Goal: Information Seeking & Learning: Learn about a topic

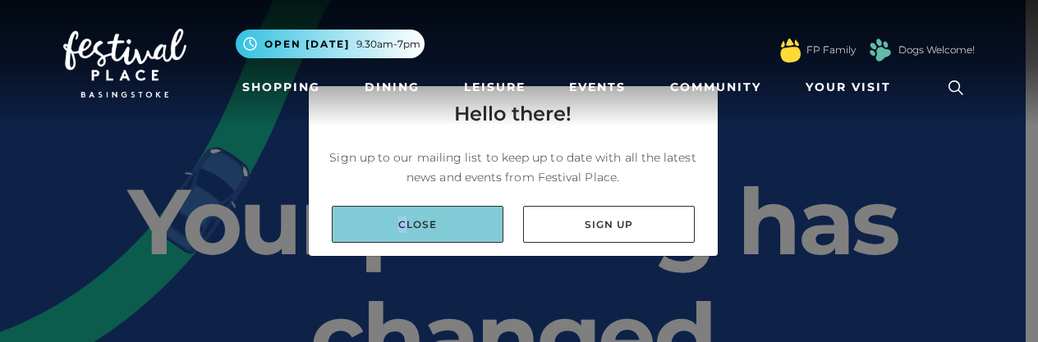
click at [401, 223] on link "Close" at bounding box center [418, 224] width 172 height 37
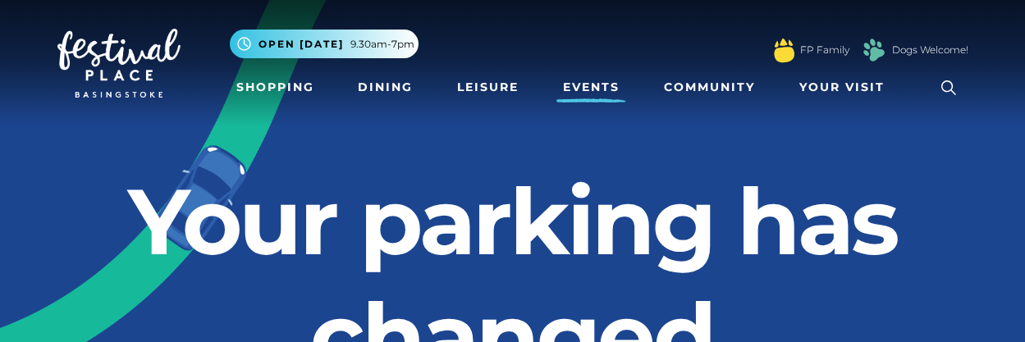
click at [594, 78] on link "Events" at bounding box center [592, 87] width 70 height 30
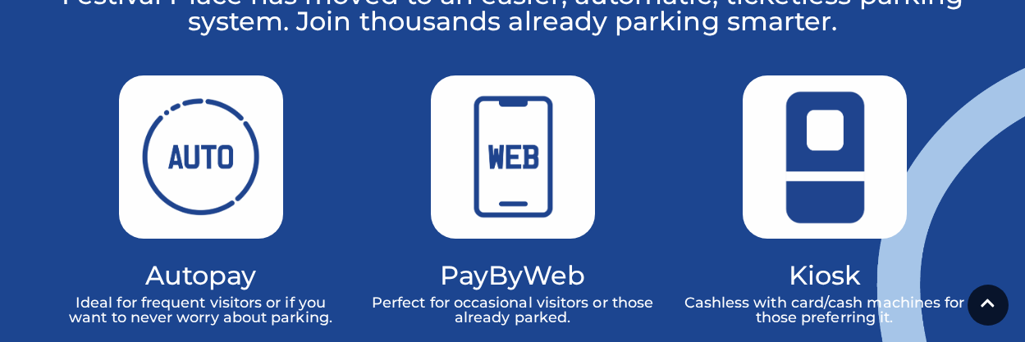
scroll to position [1313, 0]
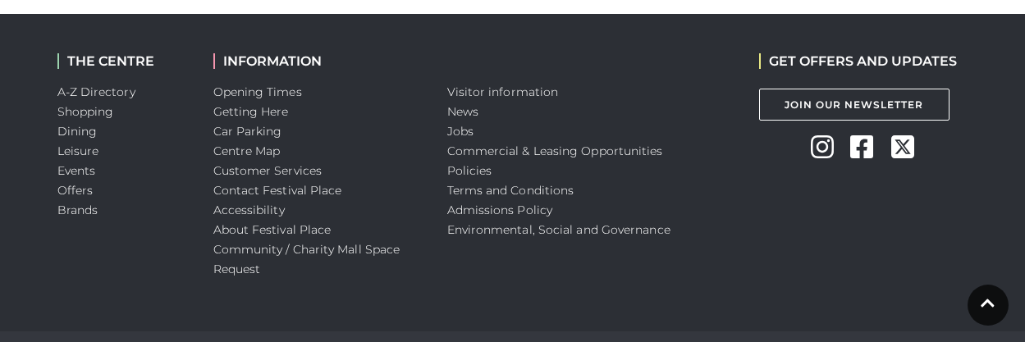
scroll to position [3038, 0]
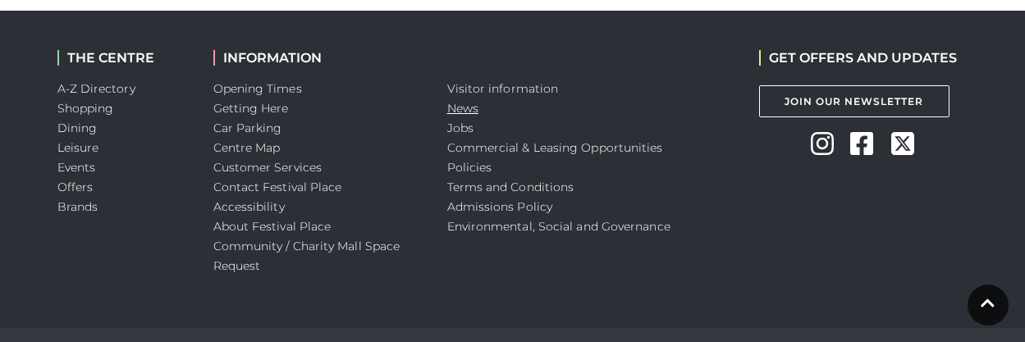
click at [475, 101] on link "News" at bounding box center [462, 108] width 31 height 15
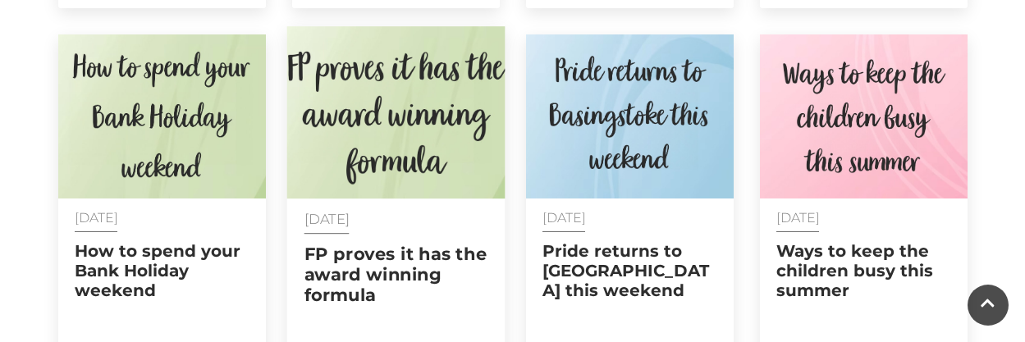
scroll to position [821, 0]
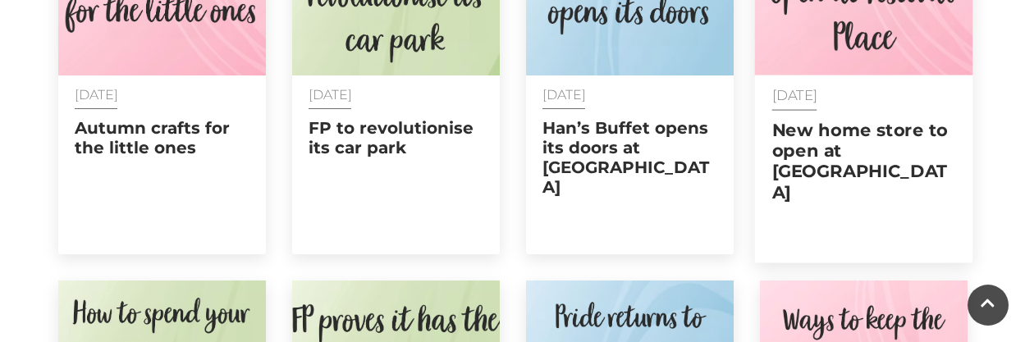
drag, startPoint x: 846, startPoint y: 28, endPoint x: 860, endPoint y: 24, distance: 14.5
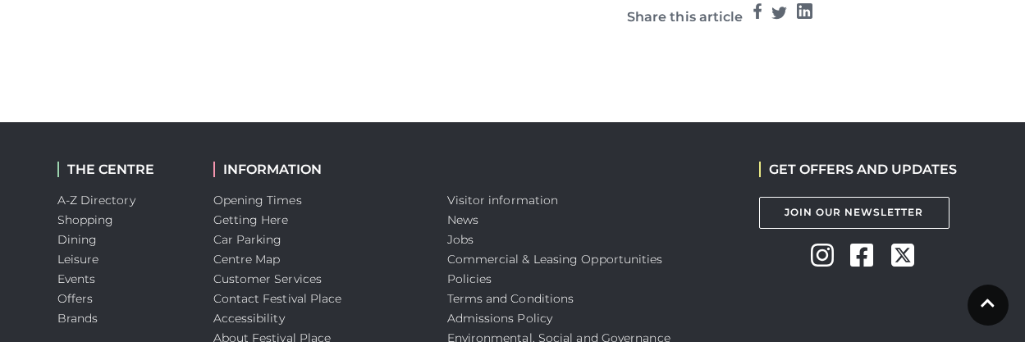
scroll to position [1433, 0]
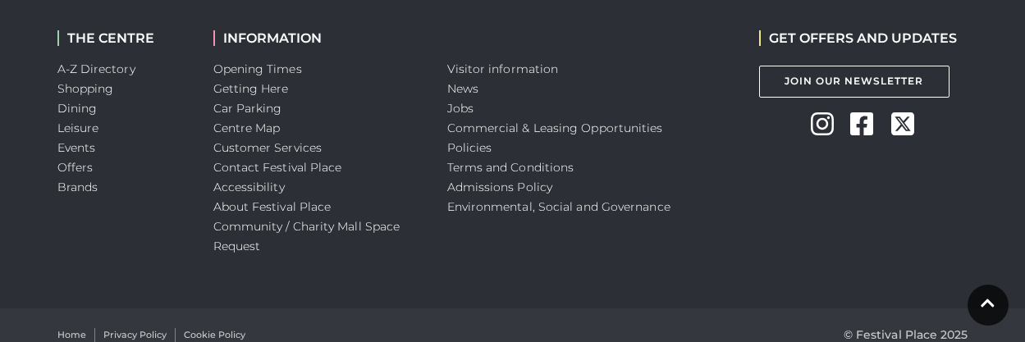
click at [868, 112] on icon at bounding box center [861, 123] width 23 height 23
